Goal: Task Accomplishment & Management: Use online tool/utility

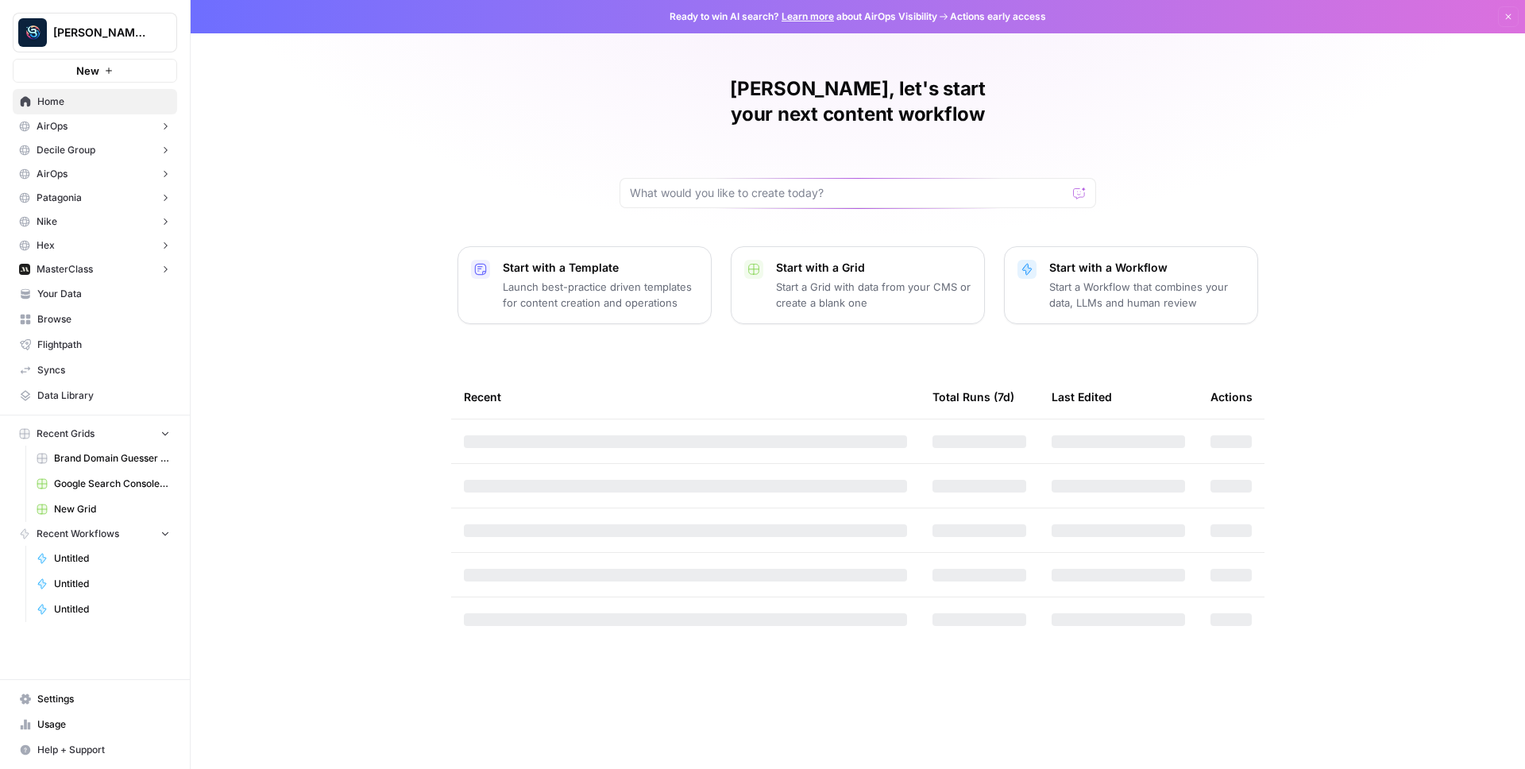
click at [128, 35] on span "Berna's Personal" at bounding box center [101, 33] width 96 height 16
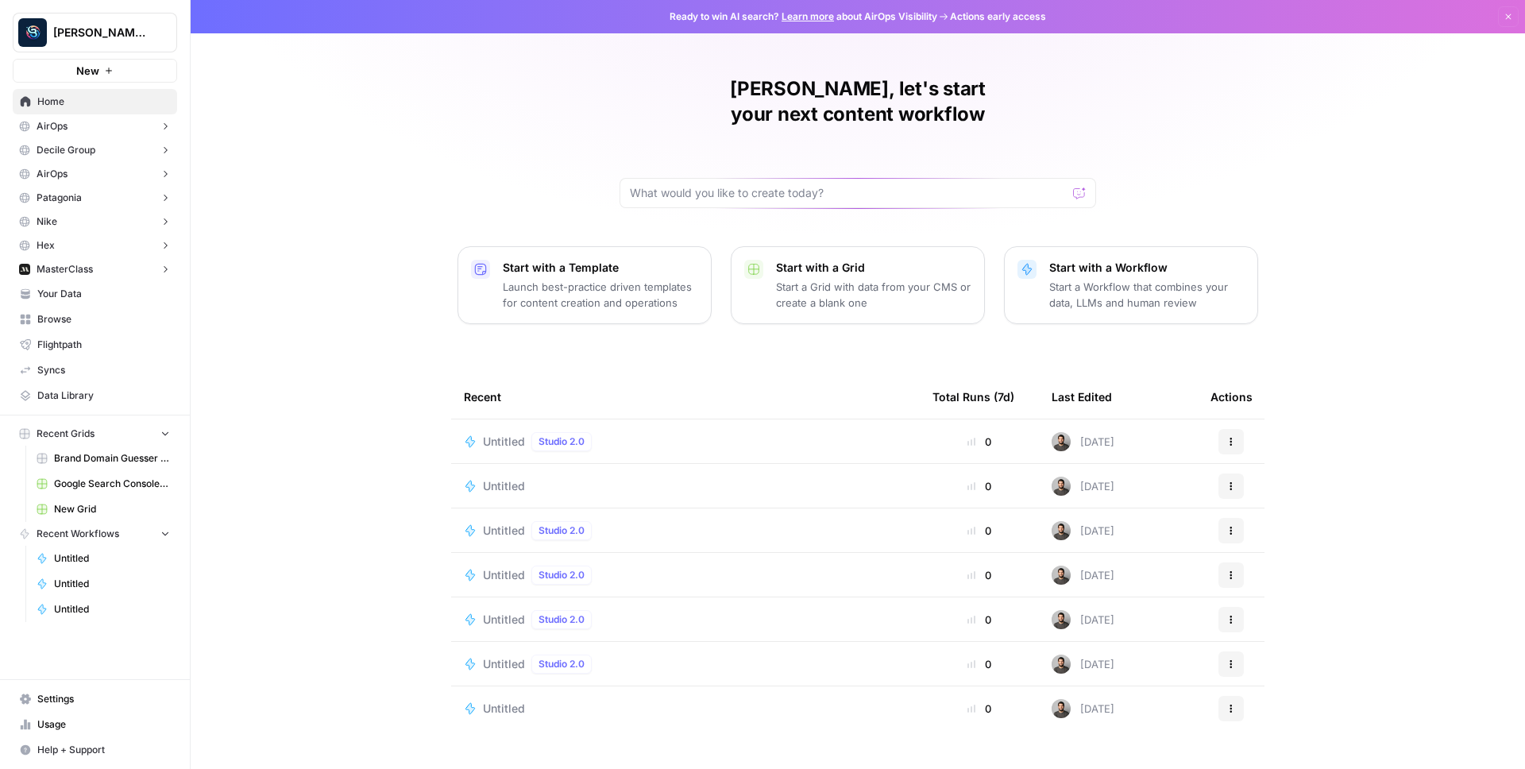
click at [480, 133] on div "Berna, let's start your next content workflow Start with a Template Launch best…" at bounding box center [858, 384] width 1335 height 769
click at [124, 128] on button "AirOps" at bounding box center [95, 126] width 164 height 24
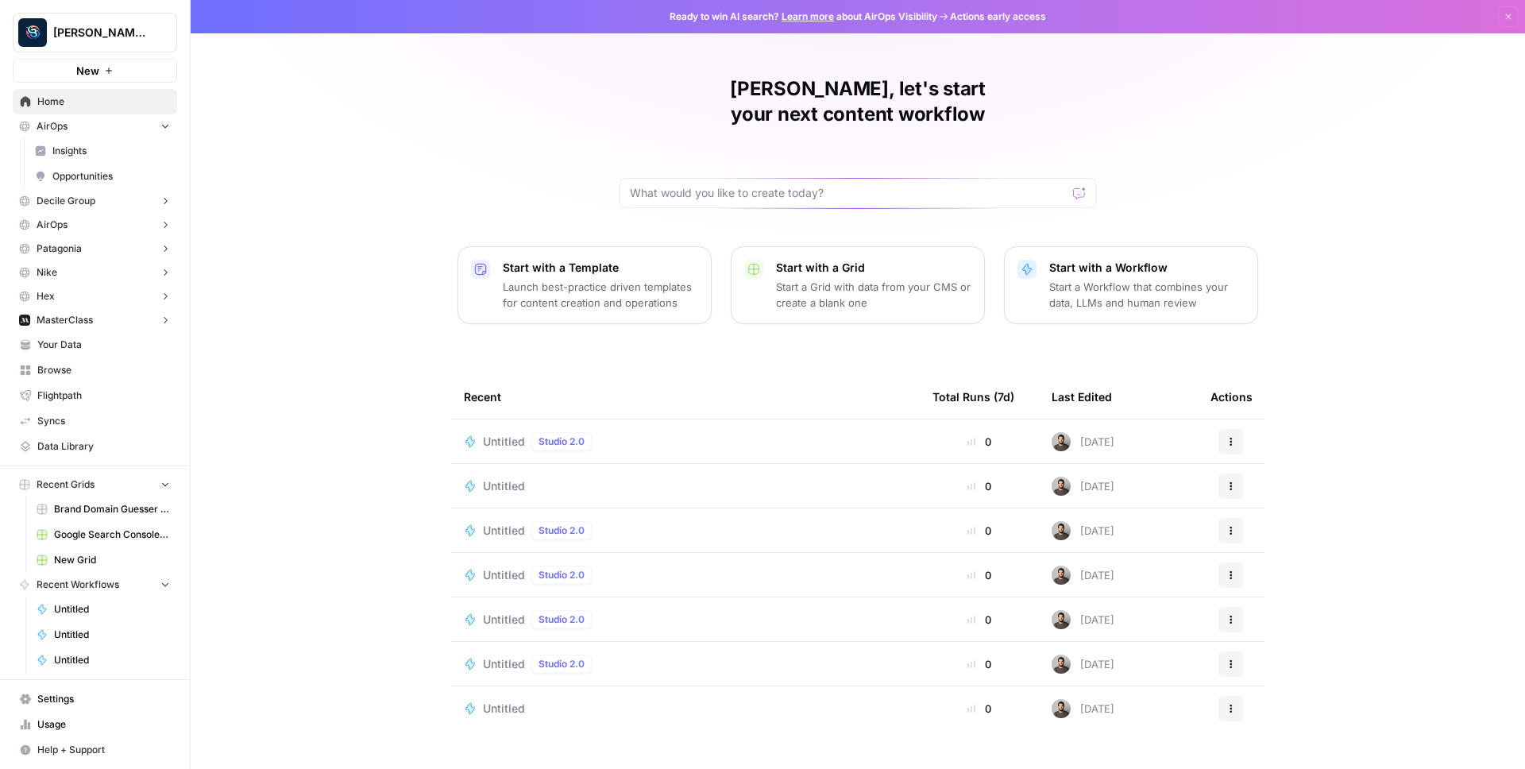
click at [99, 147] on span "Insights" at bounding box center [111, 151] width 118 height 14
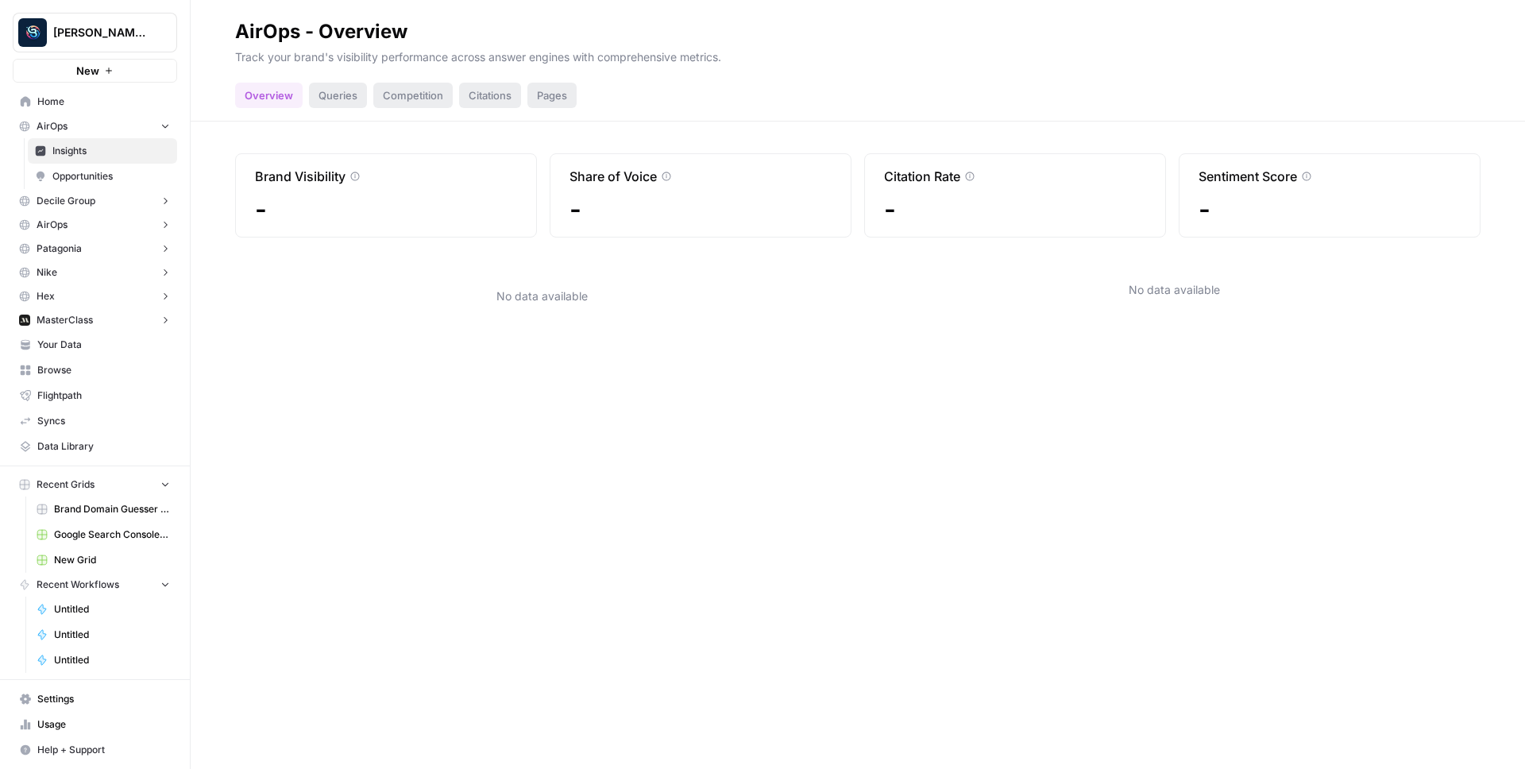
click at [90, 17] on button "Berna's Personal" at bounding box center [95, 33] width 164 height 40
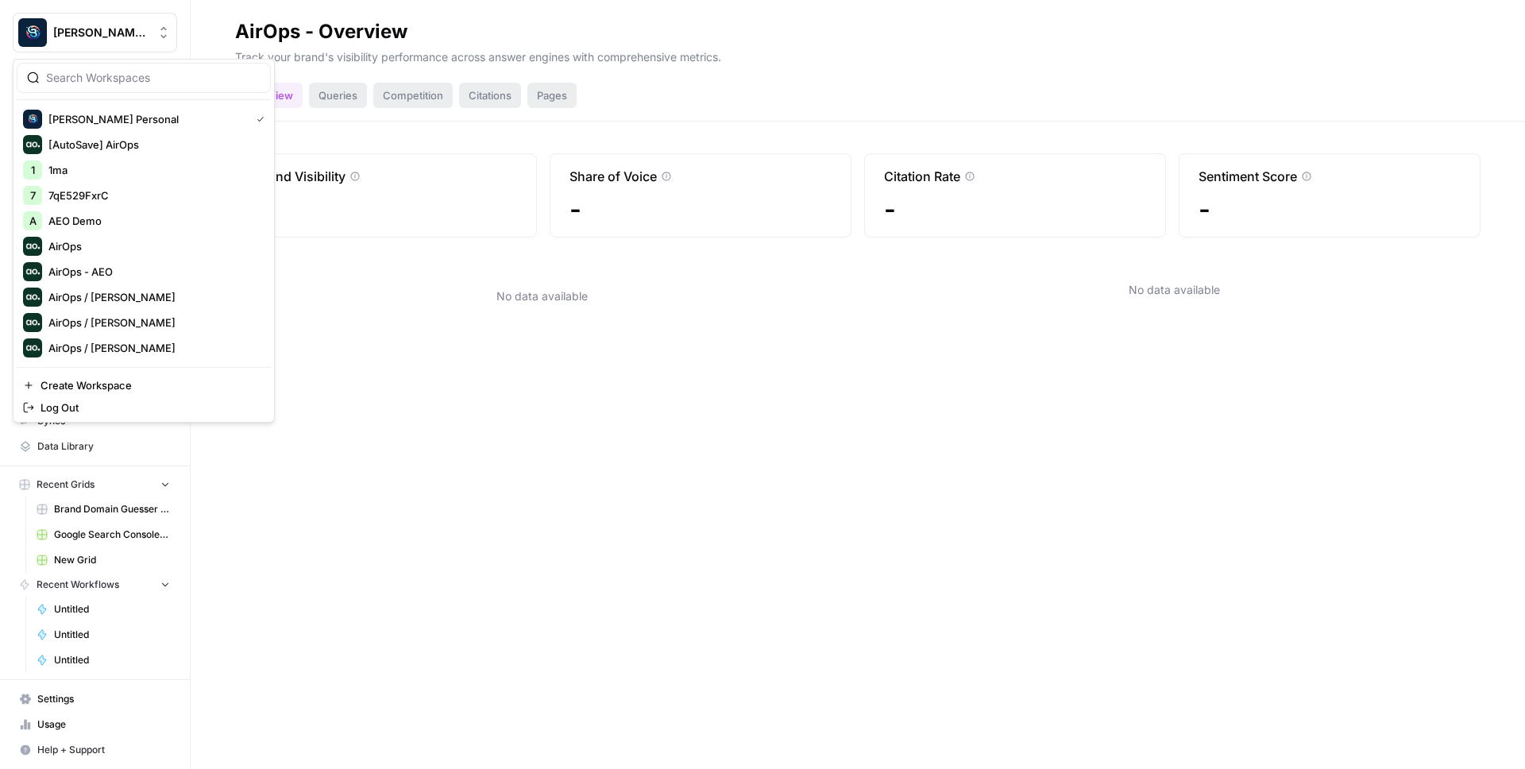
click at [77, 86] on div at bounding box center [144, 78] width 254 height 30
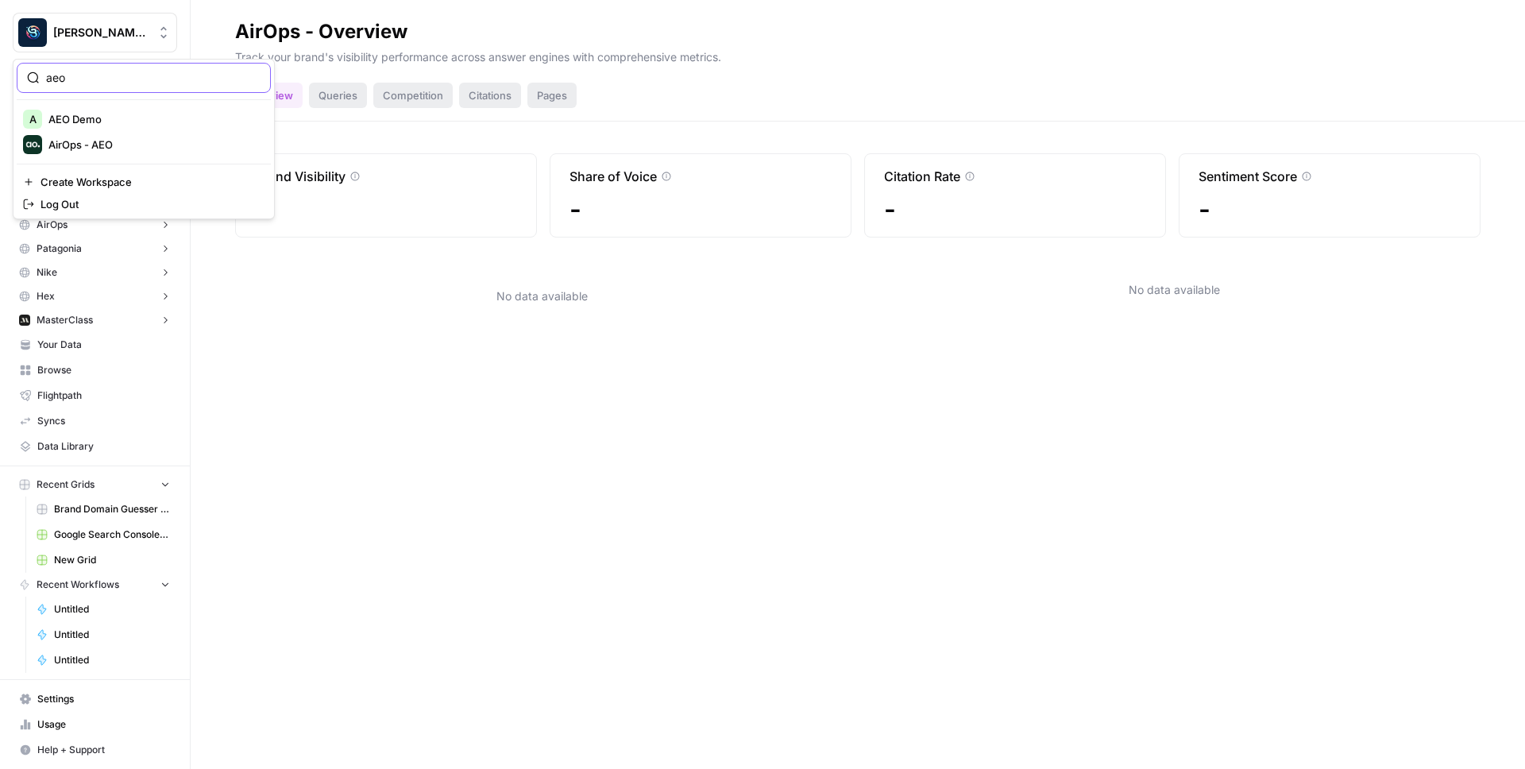
type input "aeo"
click at [149, 140] on span "AirOps - AEO" at bounding box center [153, 145] width 210 height 16
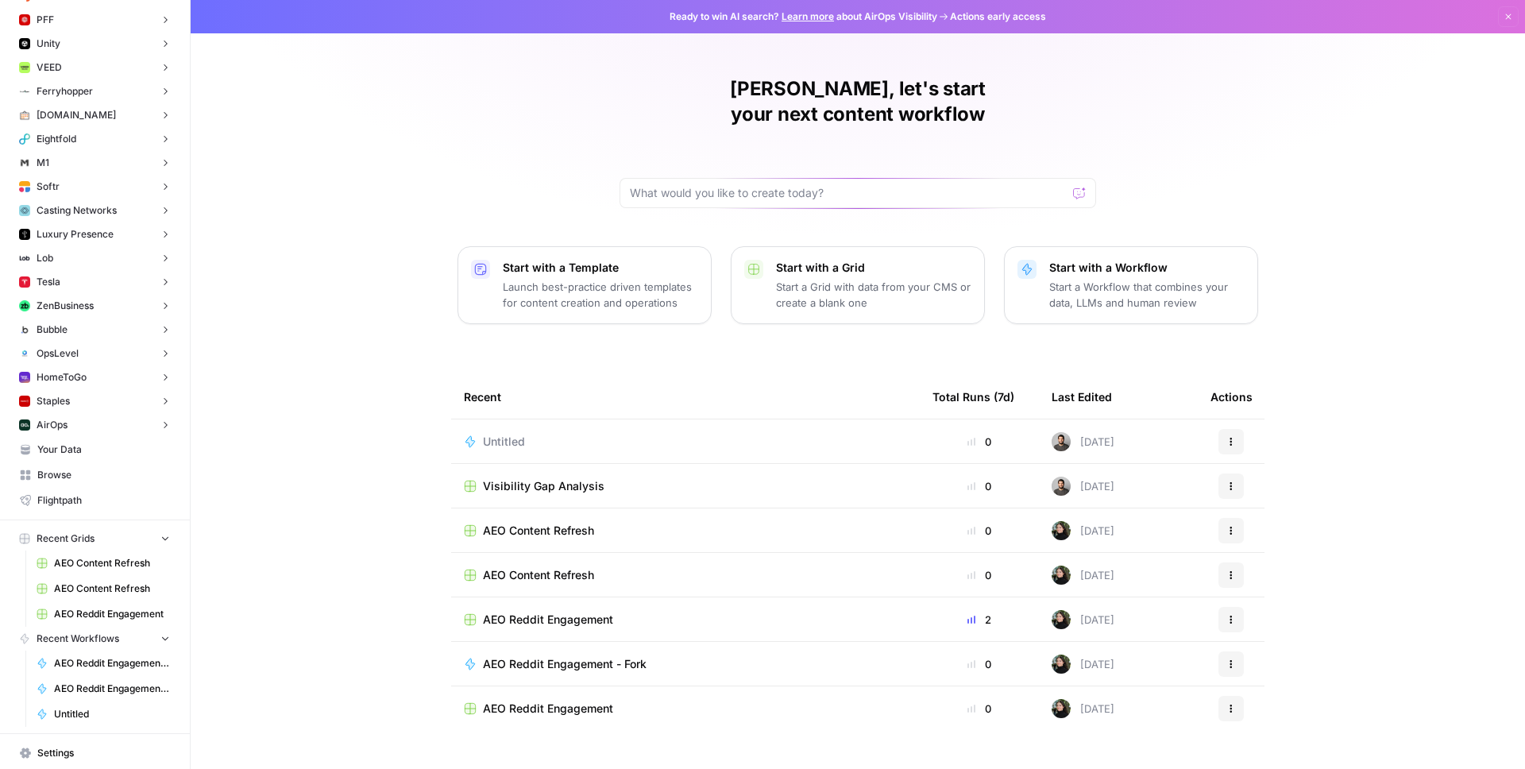
scroll to position [5783, 0]
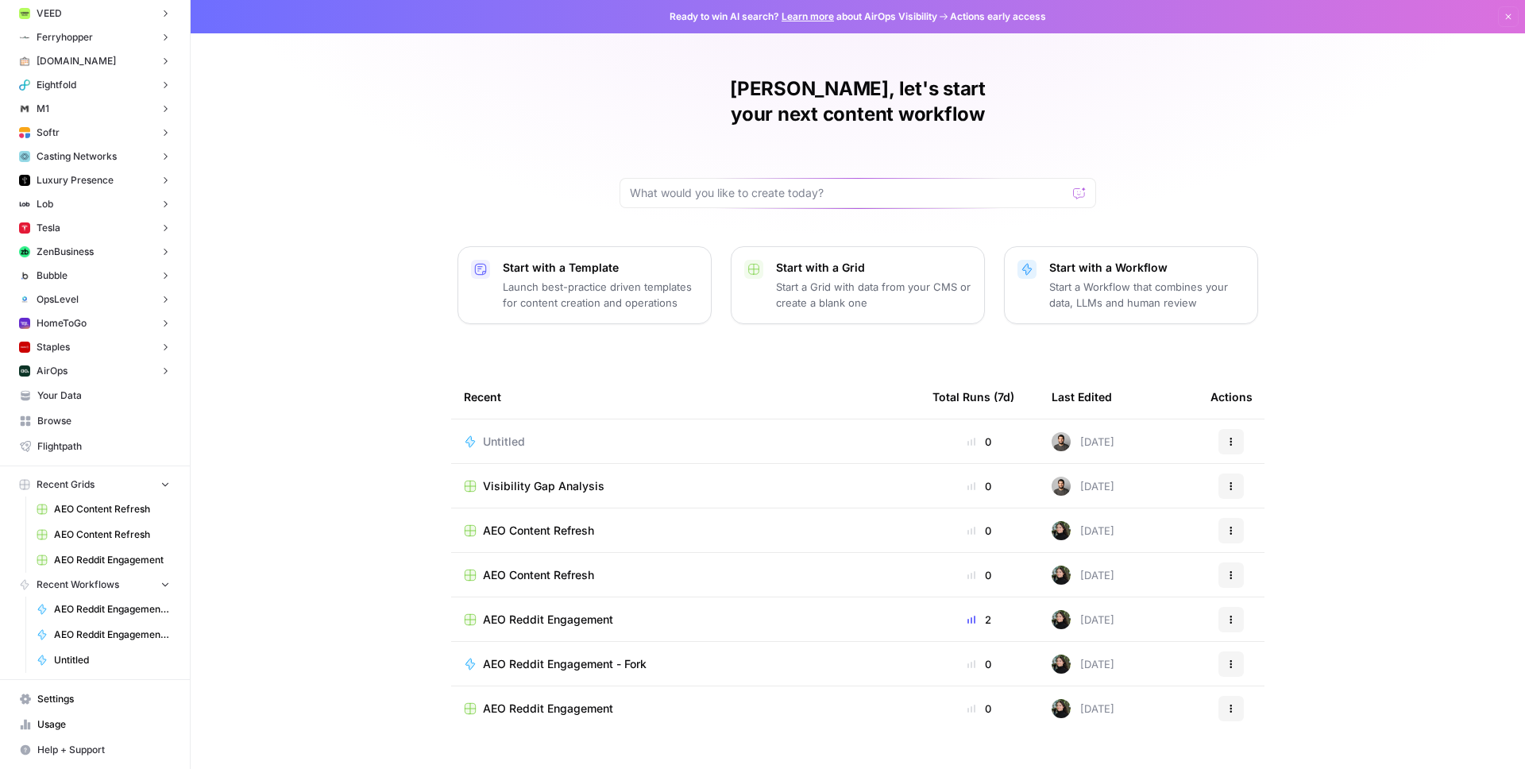
click at [67, 366] on span "AirOps" at bounding box center [52, 371] width 31 height 14
click at [95, 393] on span "Insights" at bounding box center [111, 396] width 118 height 14
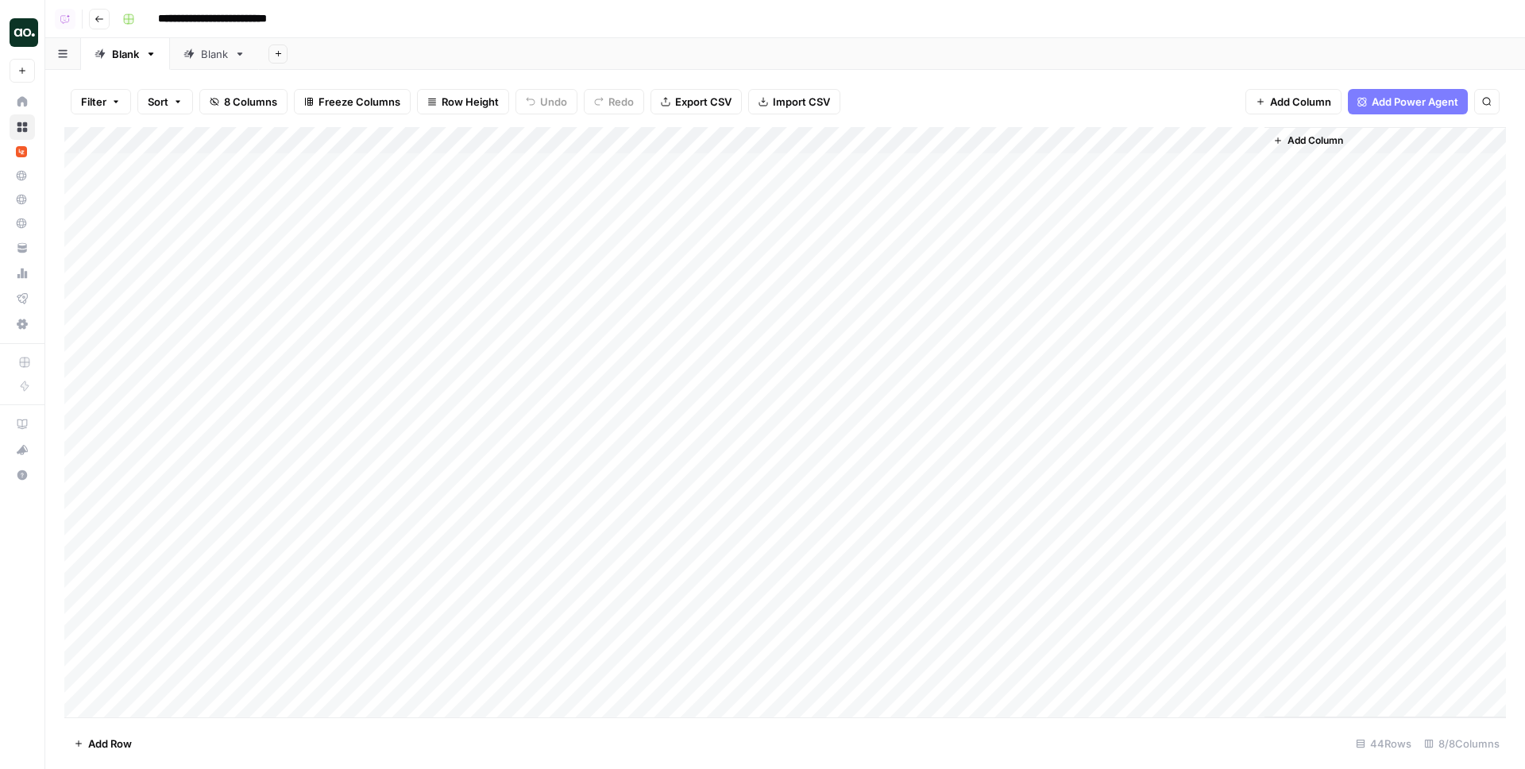
click at [613, 134] on div "Add Column" at bounding box center [785, 422] width 1442 height 590
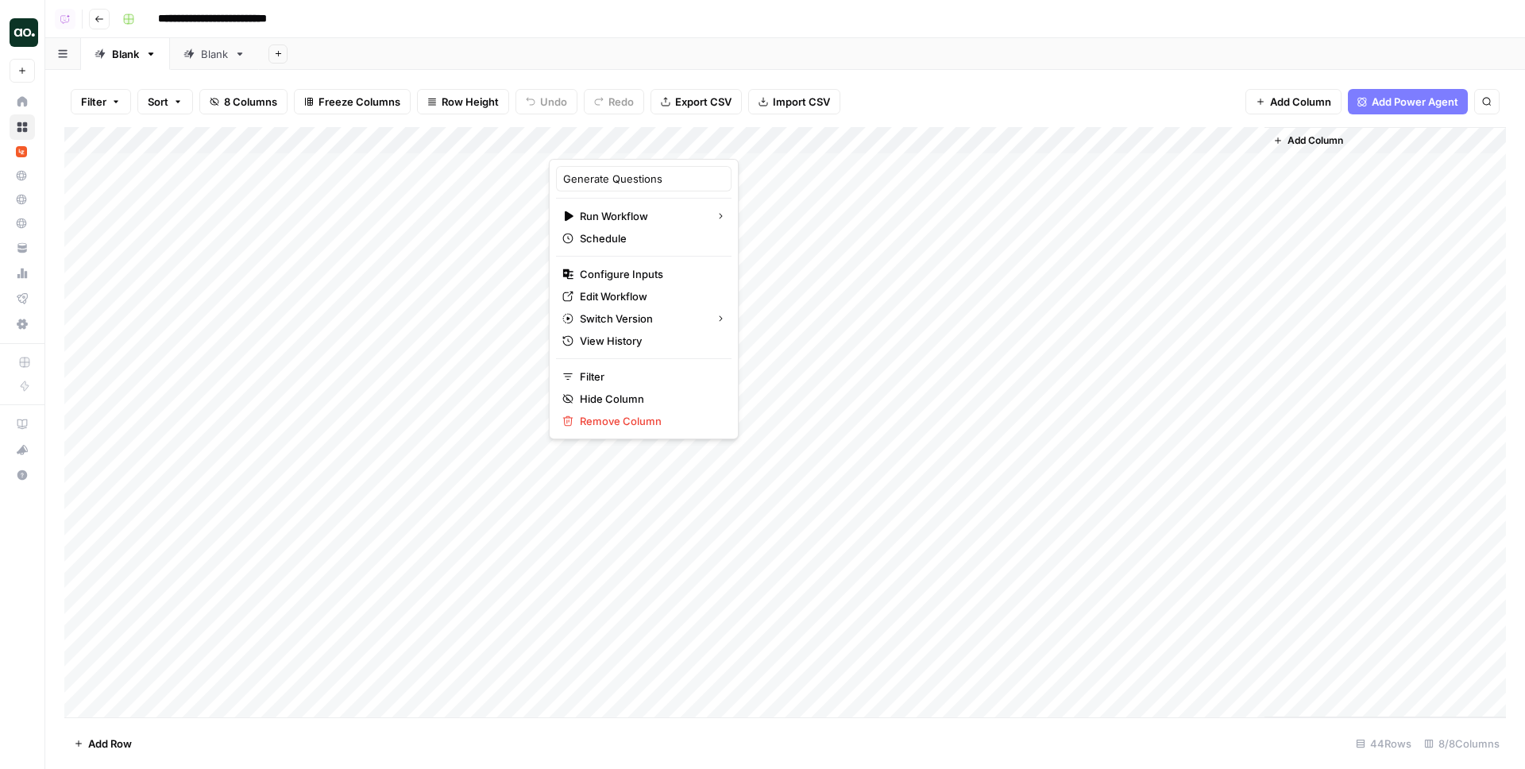
click at [658, 138] on div at bounding box center [621, 143] width 144 height 32
click at [626, 291] on span "Edit Workflow" at bounding box center [649, 296] width 139 height 16
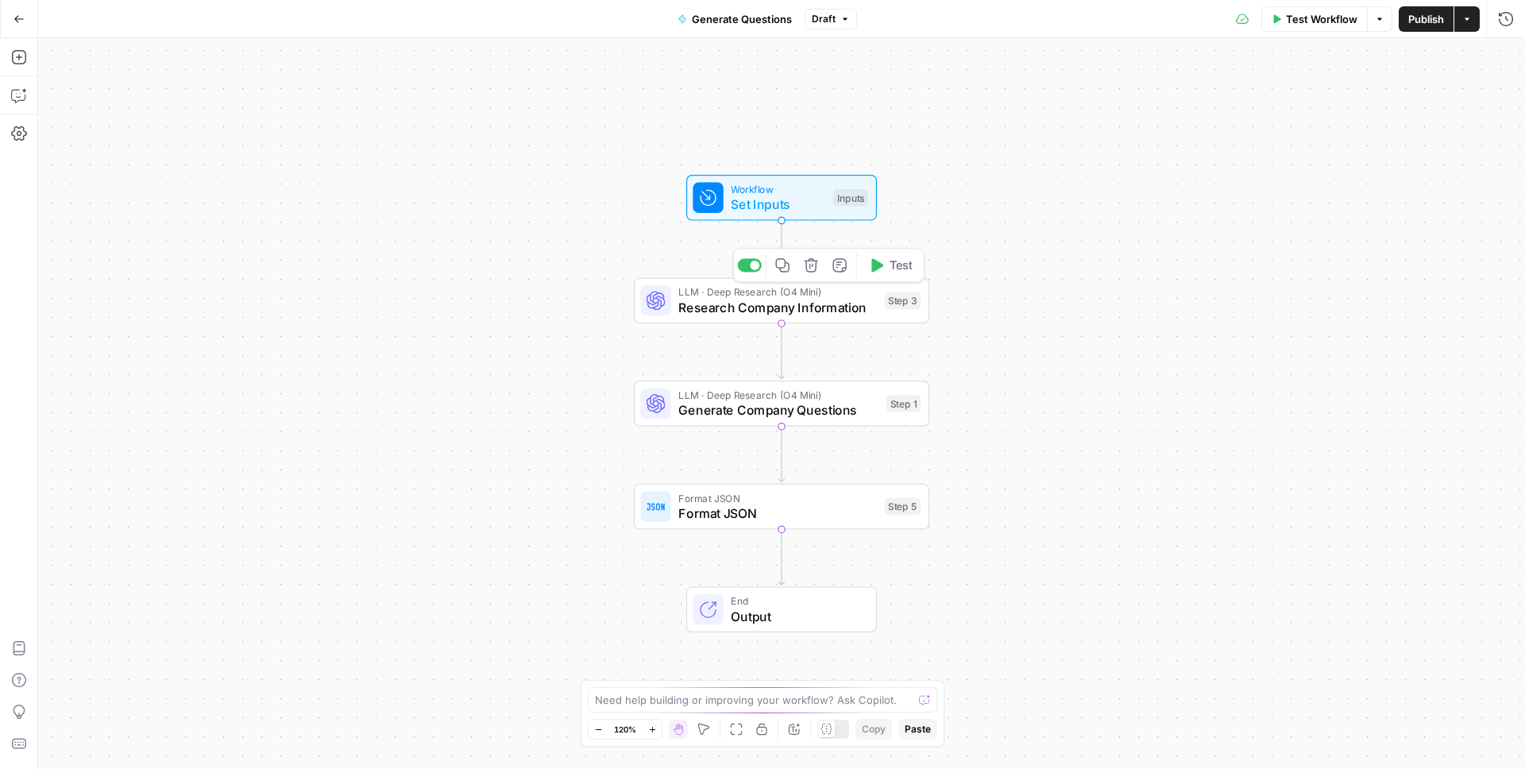
click at [715, 302] on span "Research Company Information" at bounding box center [778, 307] width 199 height 19
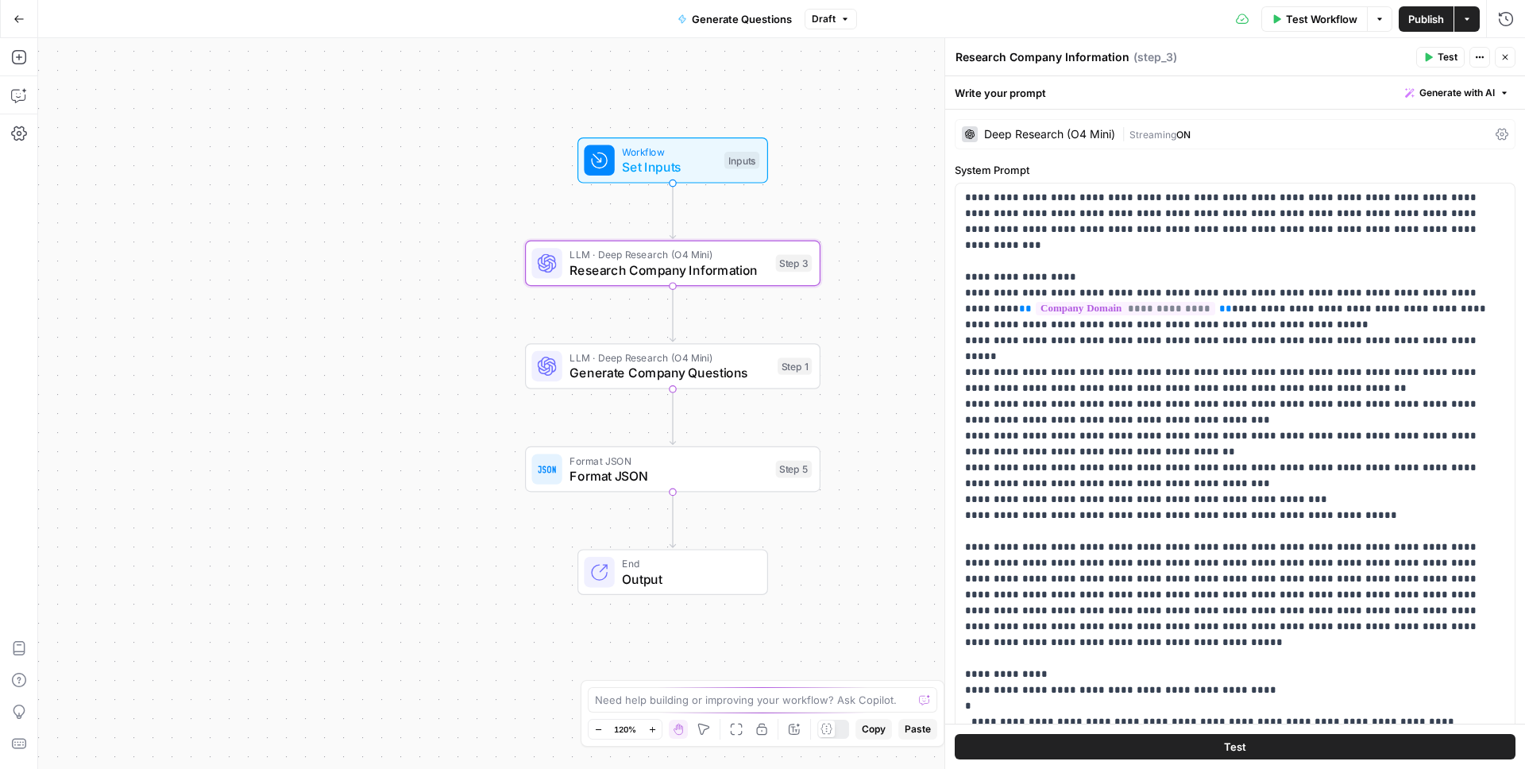
drag, startPoint x: 514, startPoint y: 309, endPoint x: 400, endPoint y: 270, distance: 120.1
click at [403, 271] on div "Workflow Set Inputs Inputs LLM · Deep Research (O4 Mini) Research Company Infor…" at bounding box center [781, 403] width 1487 height 731
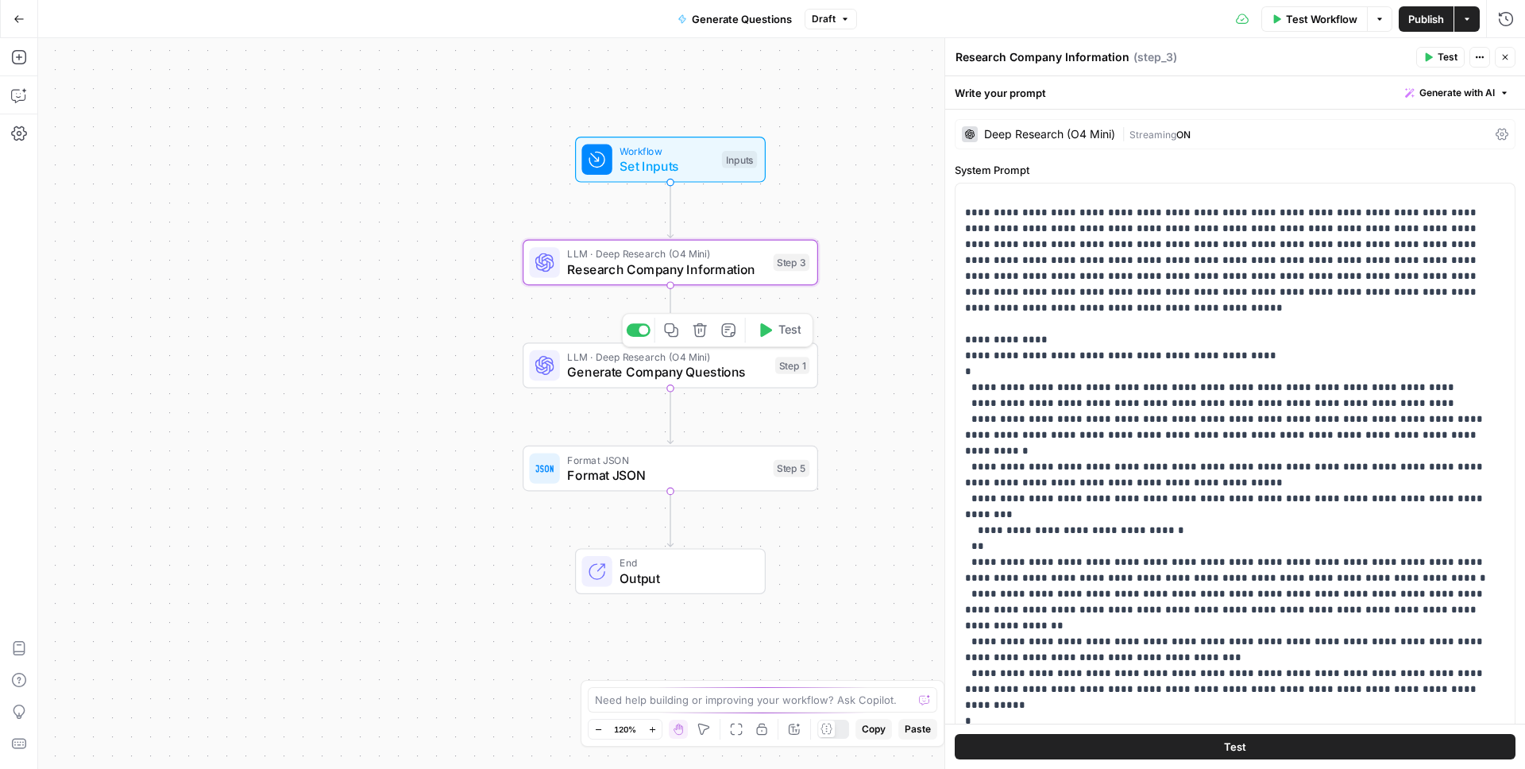
click at [707, 377] on span "Generate Company Questions" at bounding box center [667, 371] width 200 height 19
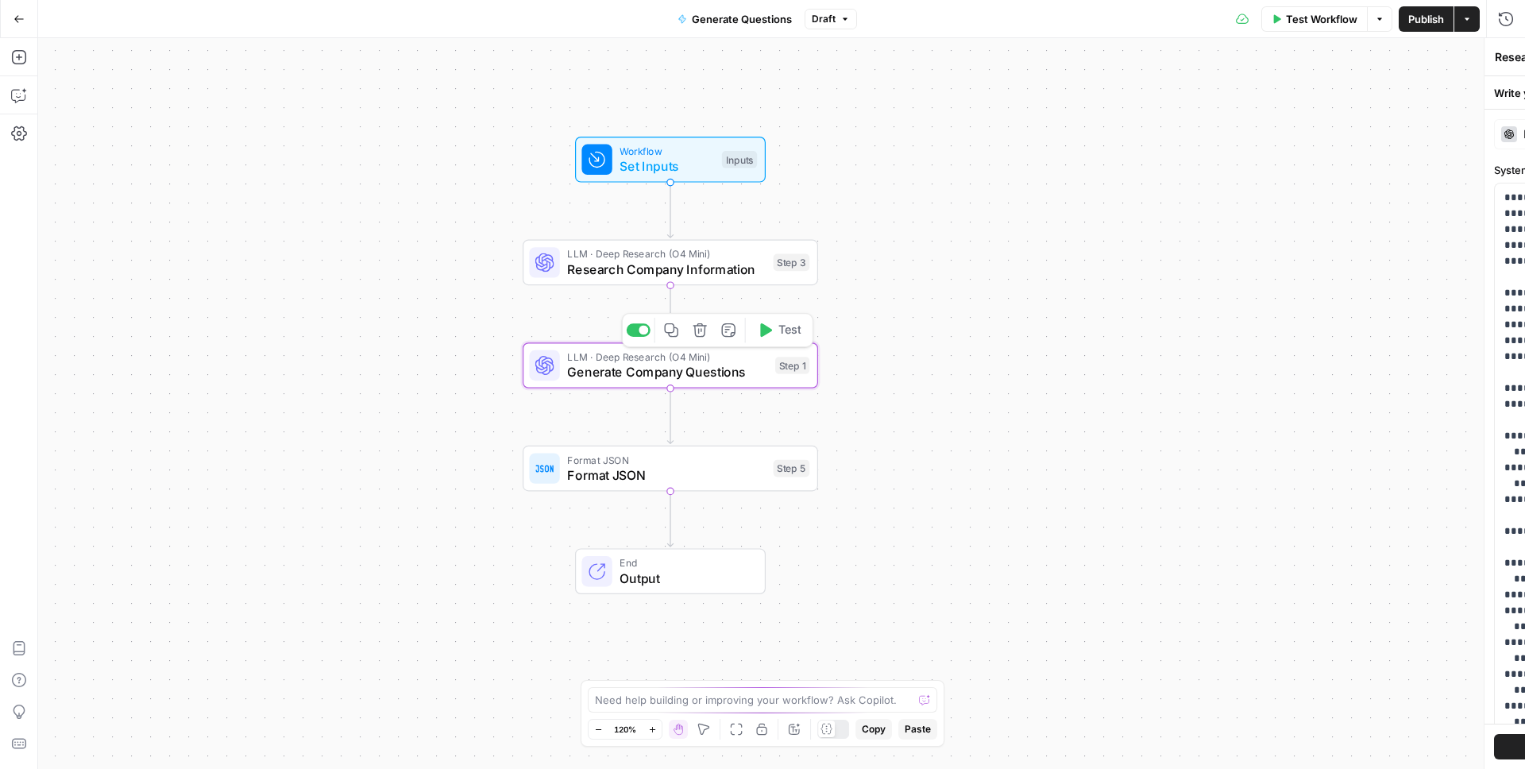
type textarea "Generate Company Questions"
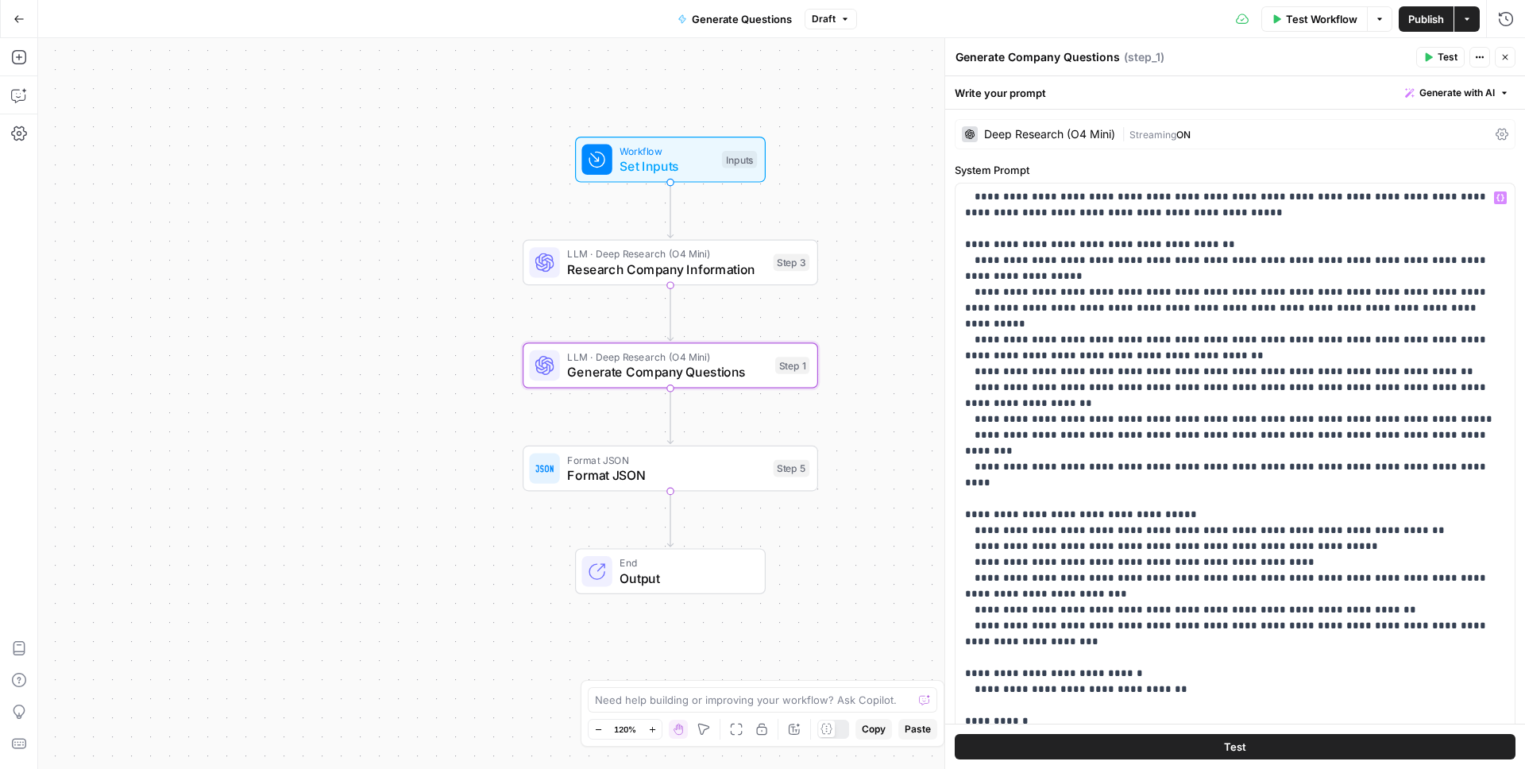
scroll to position [0, 0]
